Goal: Check status: Check status

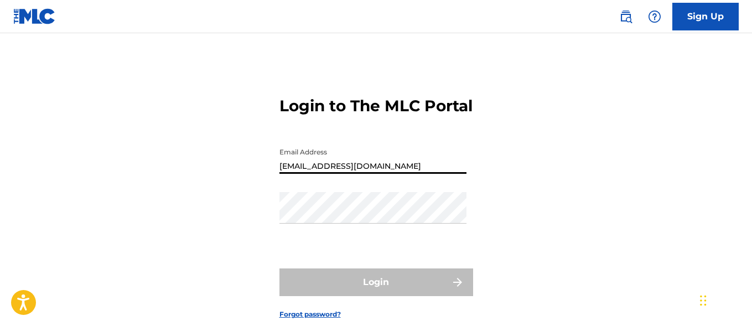
type input "[EMAIL_ADDRESS][DOMAIN_NAME]"
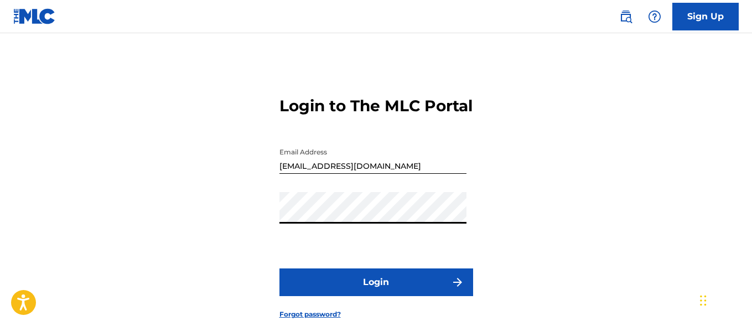
click at [376, 296] on button "Login" at bounding box center [377, 283] width 194 height 28
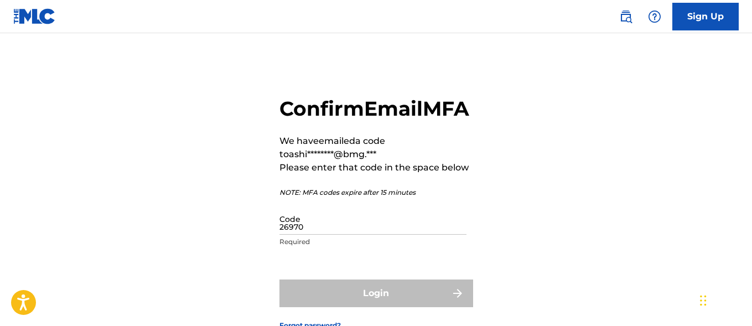
type input "269707"
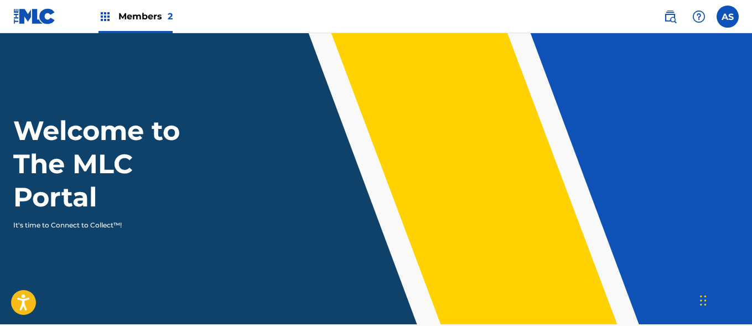
click at [105, 17] on img at bounding box center [105, 16] width 13 height 13
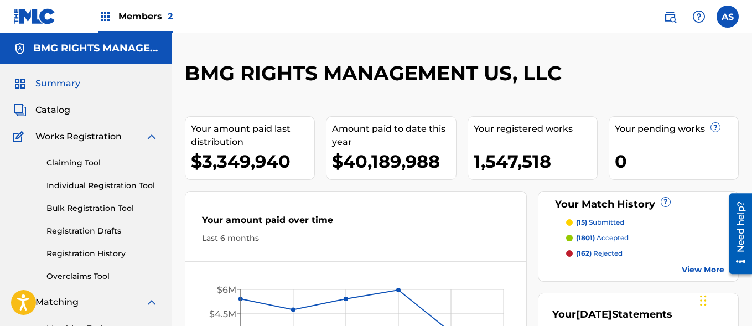
scroll to position [240, 0]
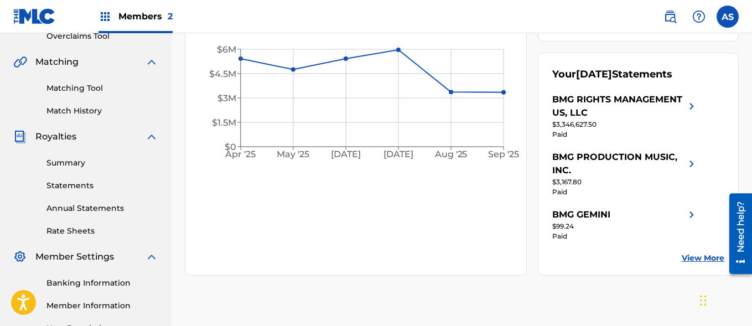
click at [102, 163] on link "Summary" at bounding box center [103, 163] width 112 height 12
